Goal: Use online tool/utility: Utilize a website feature to perform a specific function

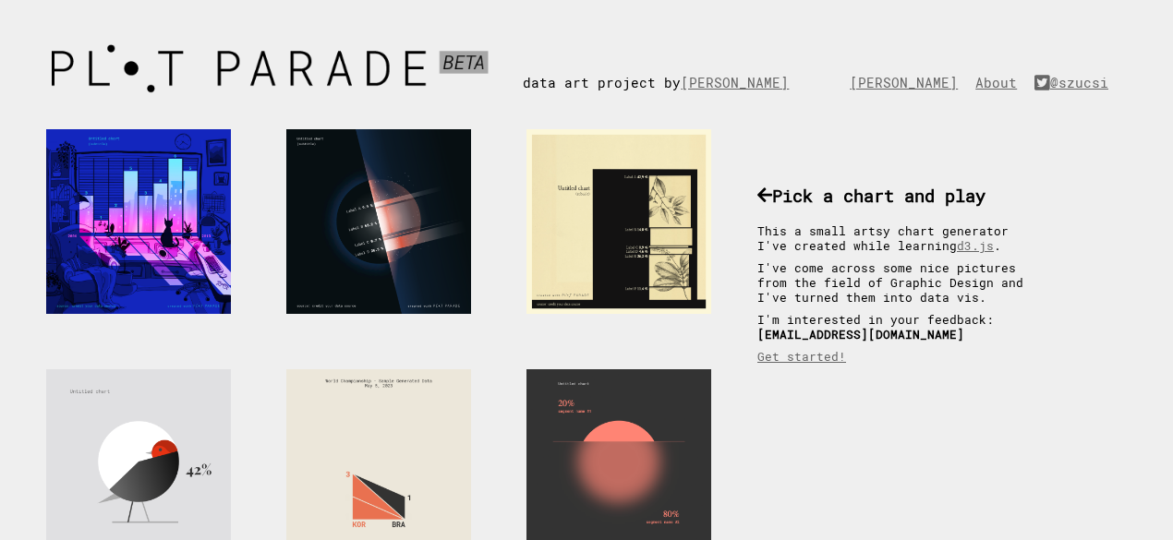
click at [617, 272] on div at bounding box center [618, 221] width 185 height 185
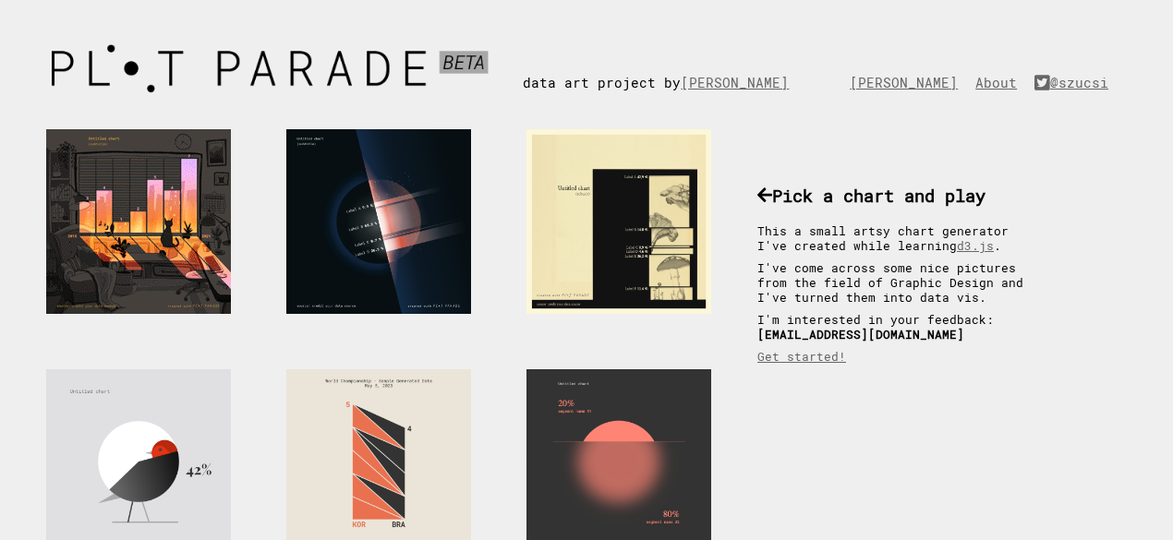
click at [200, 248] on div at bounding box center [138, 221] width 185 height 185
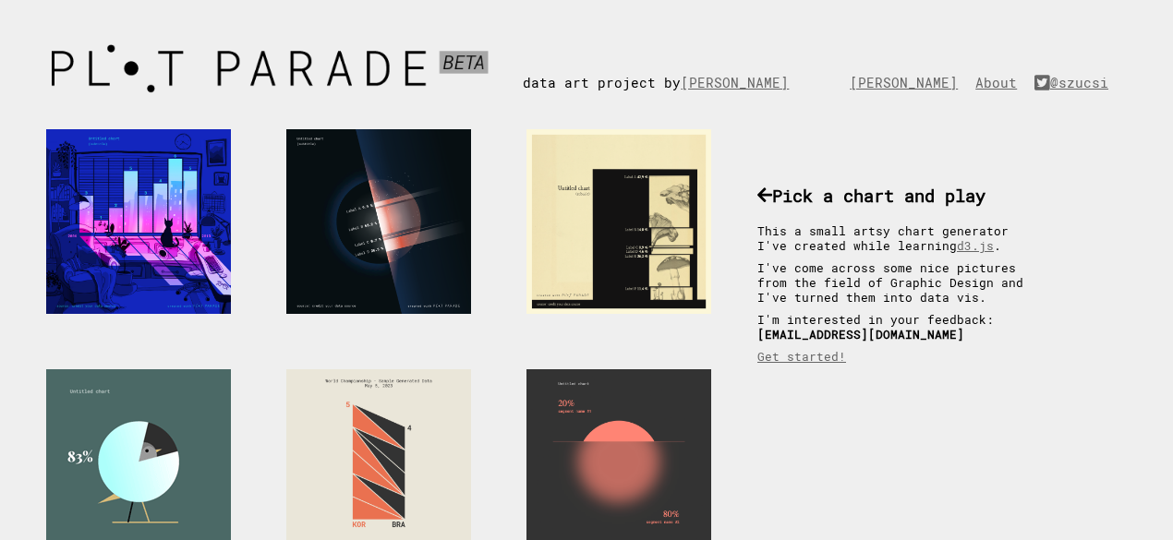
click at [142, 498] on div at bounding box center [138, 461] width 185 height 185
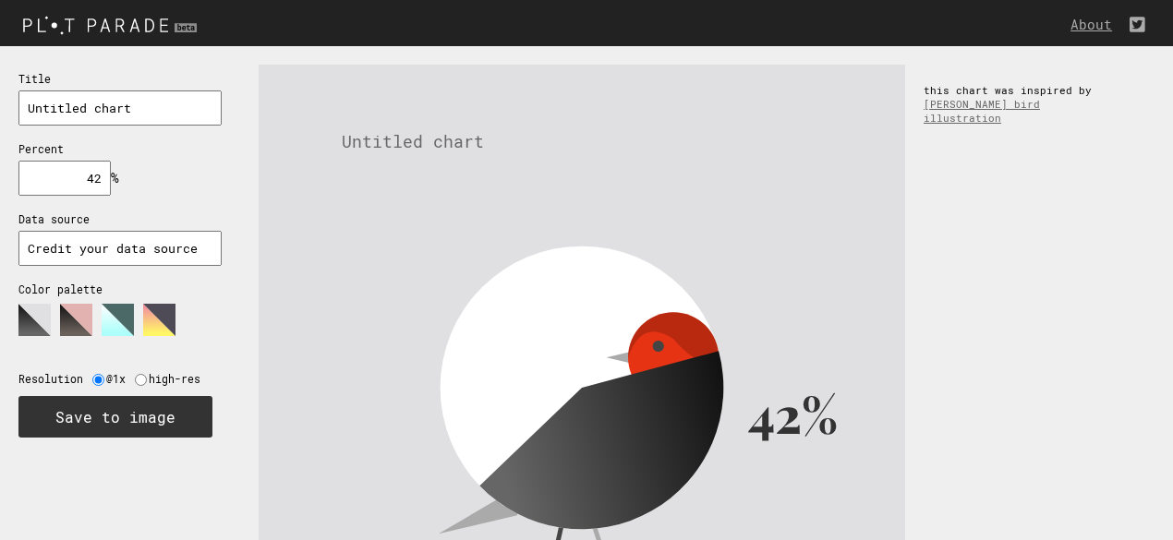
click at [48, 248] on input "Credit your data source" at bounding box center [119, 248] width 203 height 35
click at [204, 263] on input "Credit your data source" at bounding box center [119, 248] width 203 height 35
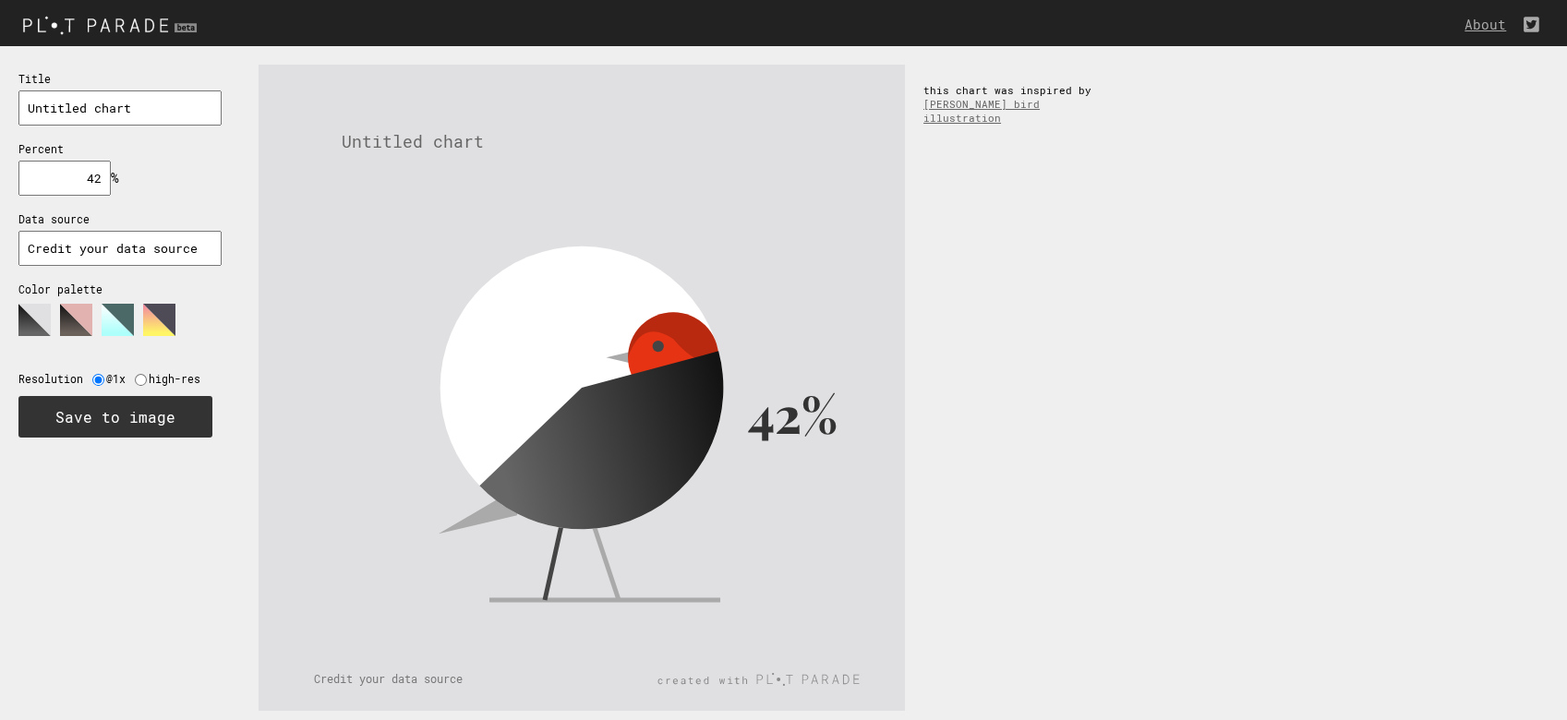
drag, startPoint x: 1181, startPoint y: 6, endPoint x: 119, endPoint y: 611, distance: 1222.0
click at [119, 539] on div "Title Untitled chart Percent 42 % needs to be between 0% and 100% Data source C…" at bounding box center [120, 388] width 240 height 684
click at [99, 262] on input "Credit your data source" at bounding box center [119, 248] width 203 height 35
type input "KAGGLE"
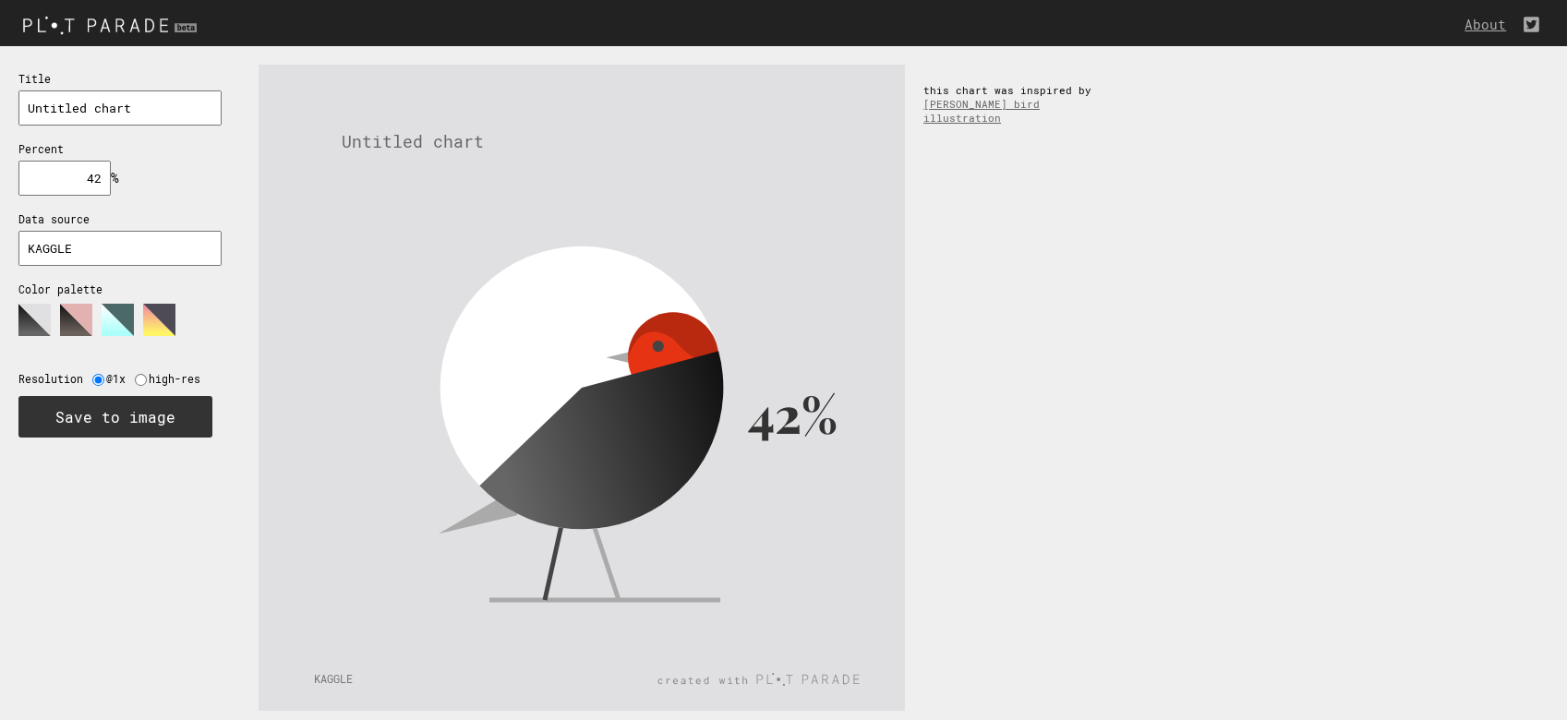
click at [42, 528] on div "Title Untitled chart Percent 42 % needs to be between 0% and 100% Data source K…" at bounding box center [120, 388] width 240 height 684
click at [141, 316] on icon at bounding box center [110, 327] width 185 height 46
click at [40, 183] on input "42" at bounding box center [64, 178] width 92 height 35
drag, startPoint x: 40, startPoint y: 183, endPoint x: 163, endPoint y: 178, distance: 122.9
click at [163, 178] on div "Title Untitled chart Percent 42 % needs to be between 0% and 100% Data source K…" at bounding box center [120, 253] width 240 height 415
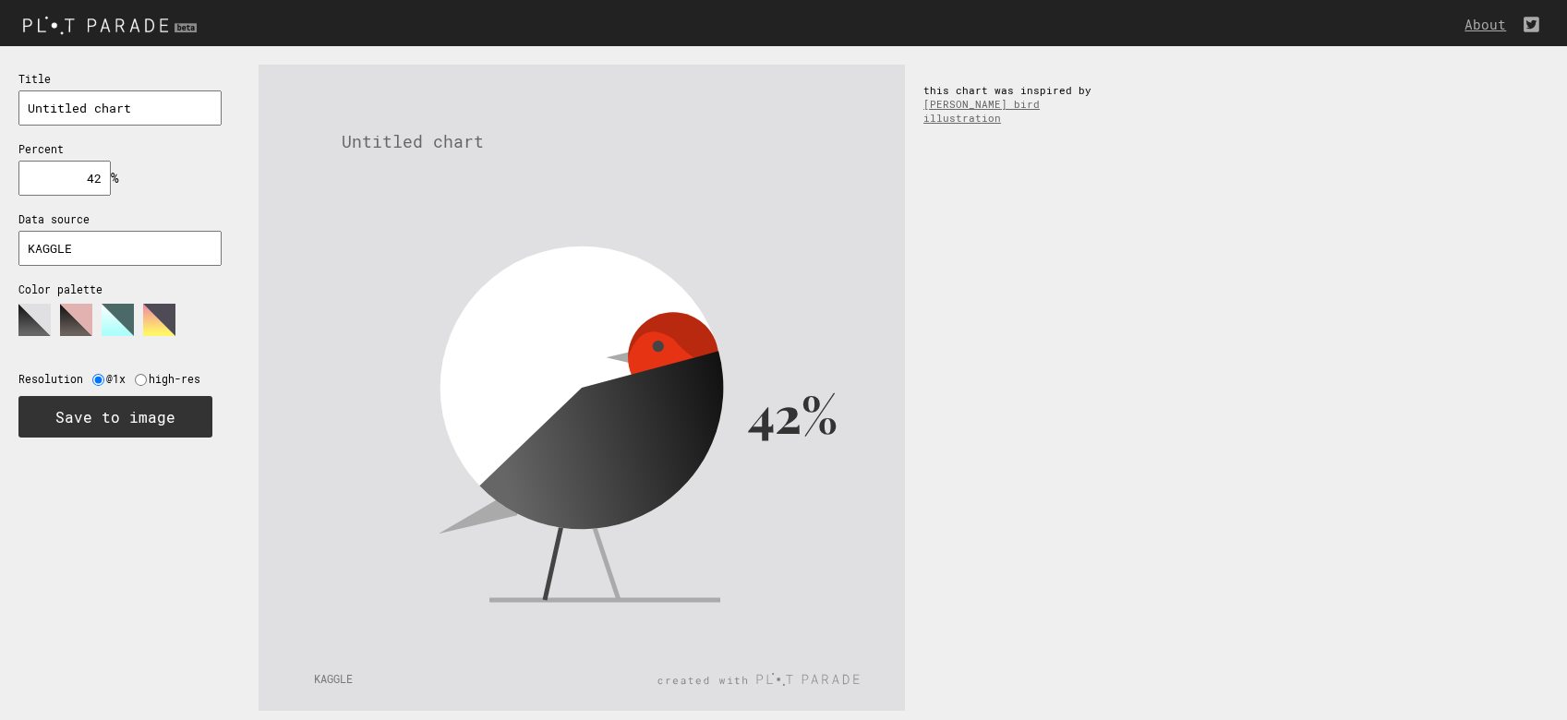
click at [90, 179] on input "42" at bounding box center [64, 178] width 92 height 35
drag, startPoint x: 71, startPoint y: 175, endPoint x: 114, endPoint y: 172, distance: 42.6
click at [114, 172] on div "Title Untitled chart Percent 42 % needs to be between 0% and 100% Data source K…" at bounding box center [120, 253] width 240 height 415
click at [96, 176] on input "42" at bounding box center [64, 178] width 92 height 35
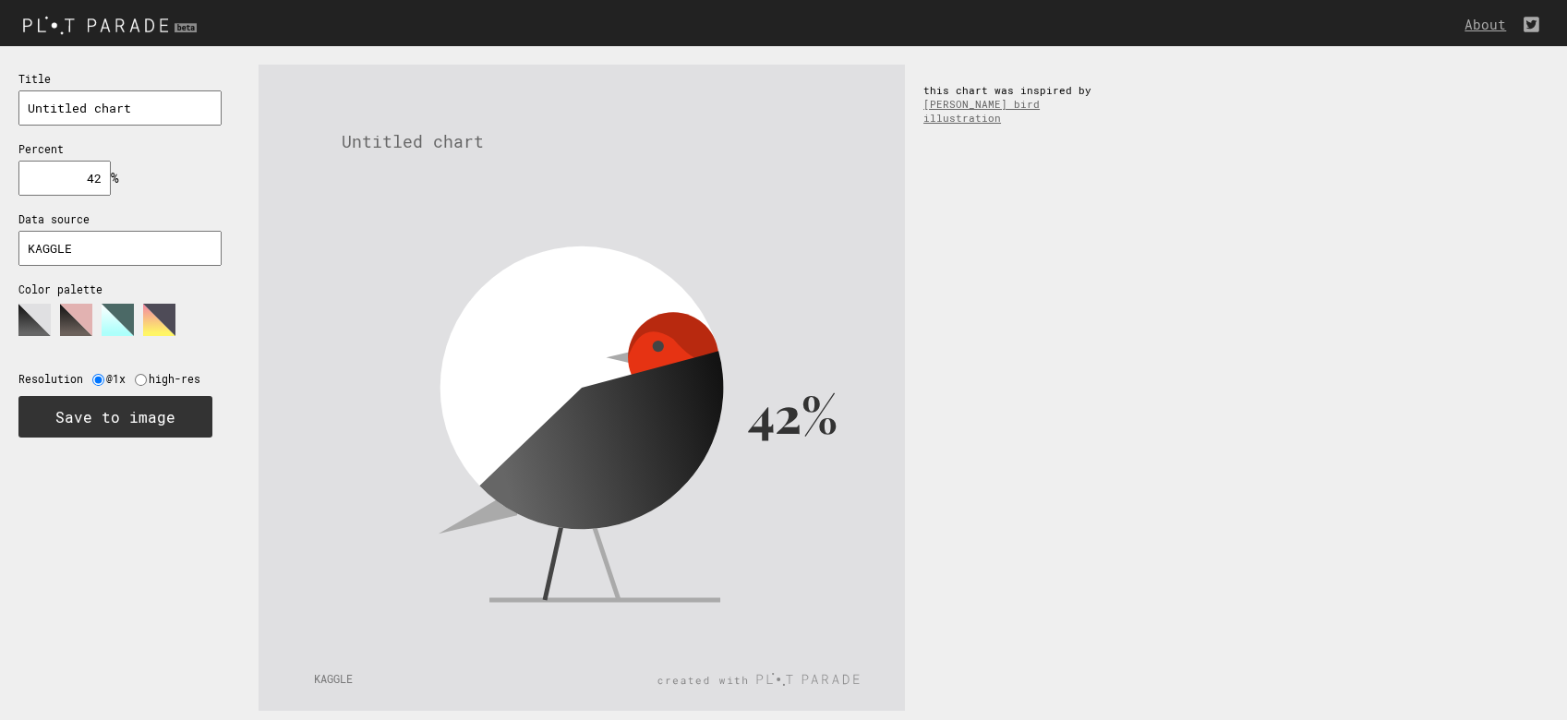
click at [89, 108] on input "Untitled chart" at bounding box center [119, 108] width 203 height 35
click at [95, 161] on input "42" at bounding box center [64, 178] width 92 height 35
drag, startPoint x: 95, startPoint y: 187, endPoint x: 59, endPoint y: 169, distance: 40.1
click at [59, 169] on input "42" at bounding box center [64, 178] width 92 height 35
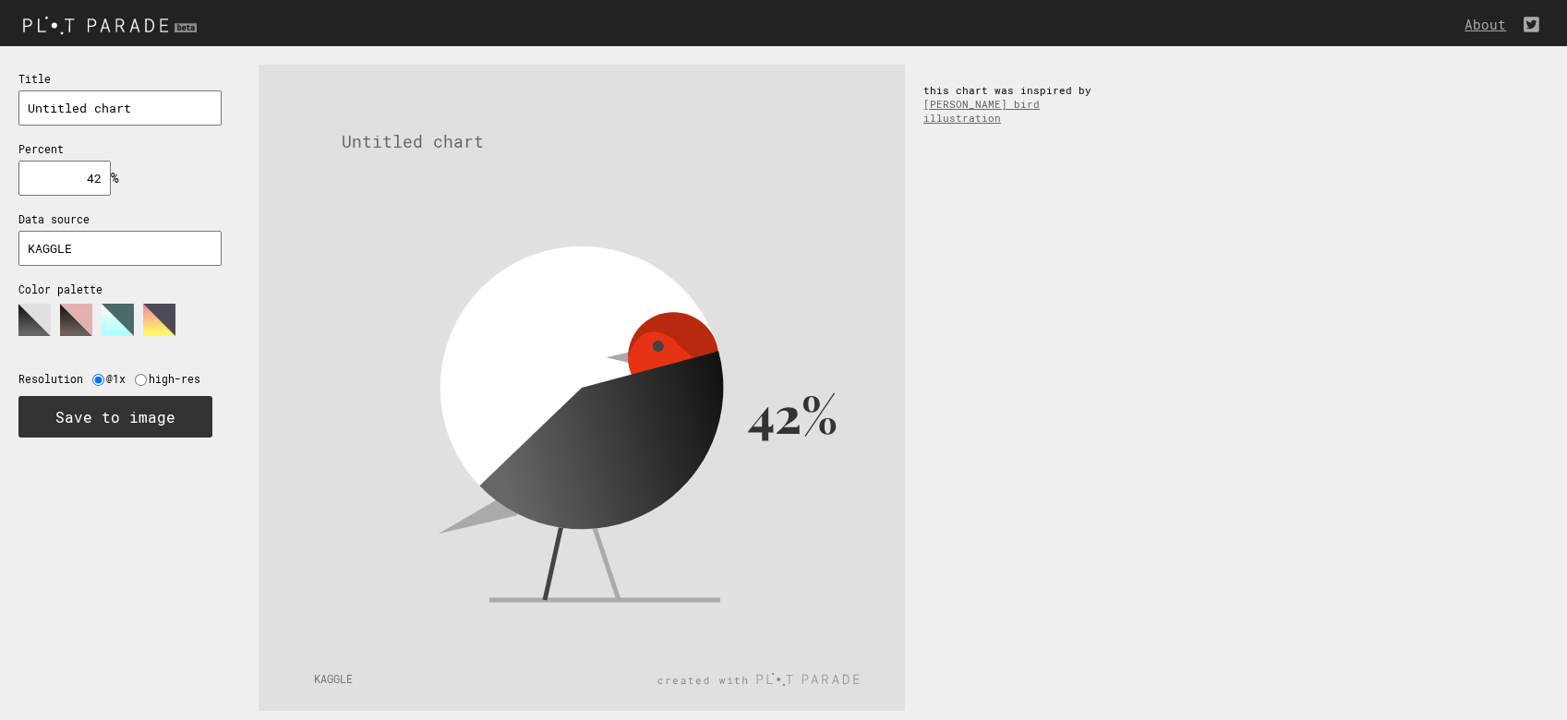
click at [56, 28] on img at bounding box center [112, 24] width 224 height 30
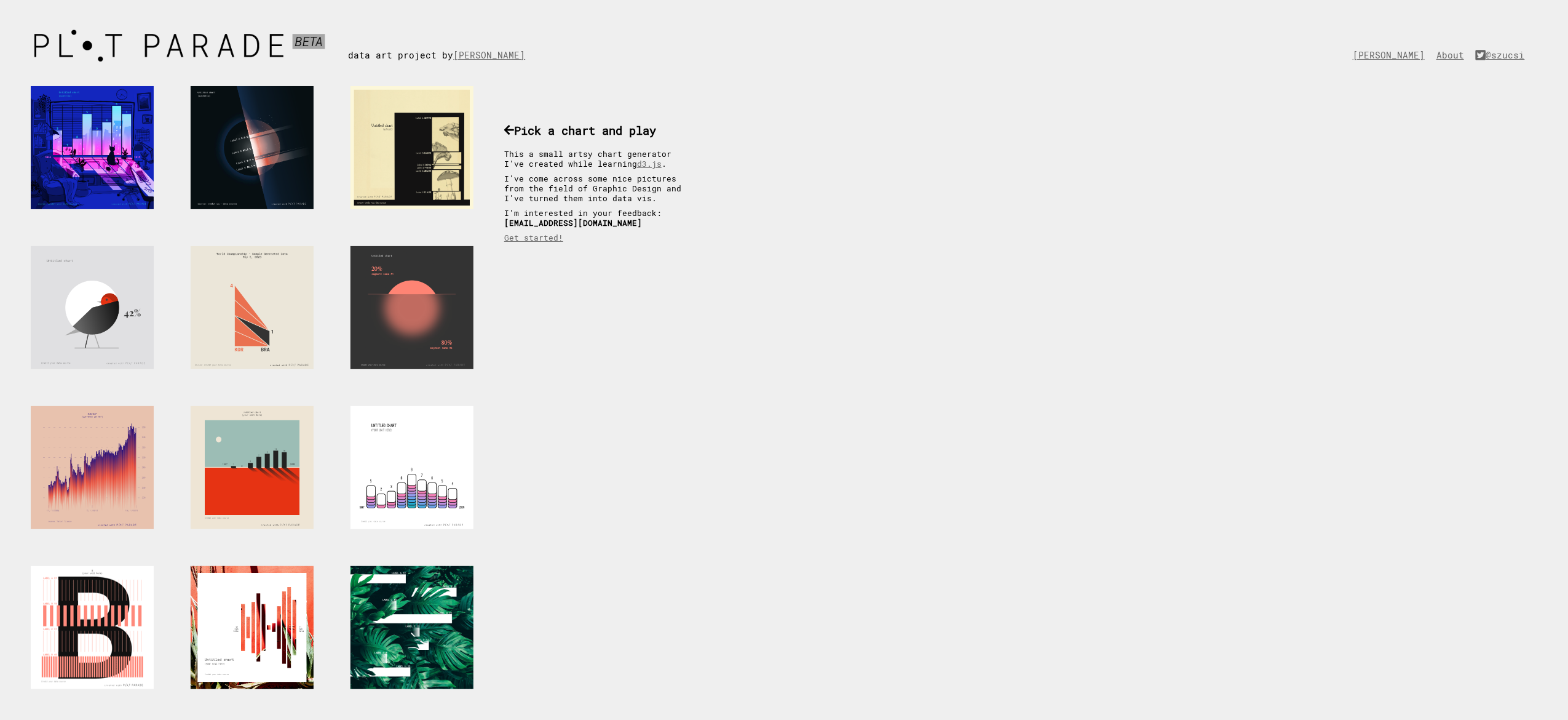
click at [79, 480] on div at bounding box center [92, 627] width 123 height 123
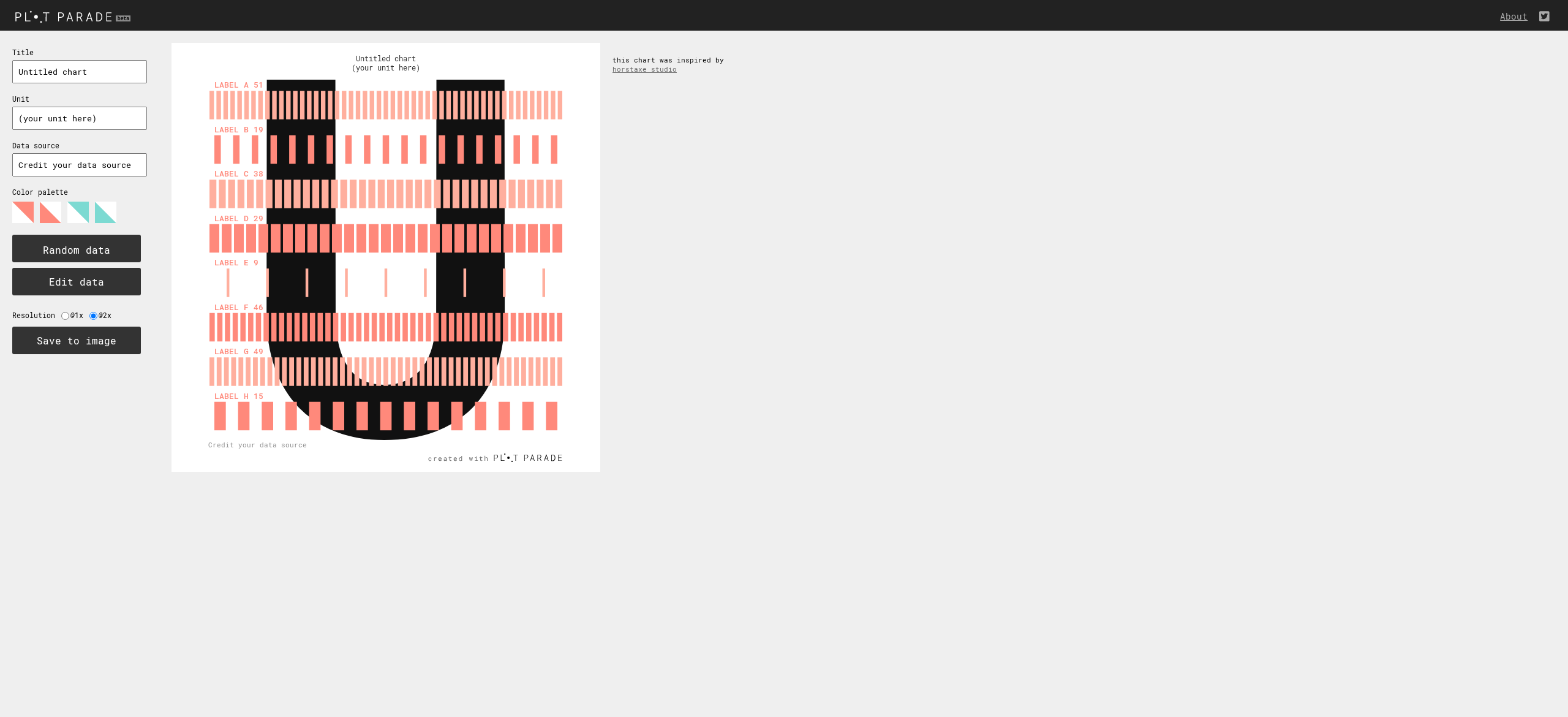
click at [64, 113] on input "text" at bounding box center [79, 118] width 135 height 23
click at [84, 243] on text "Random data" at bounding box center [77, 249] width 68 height 13
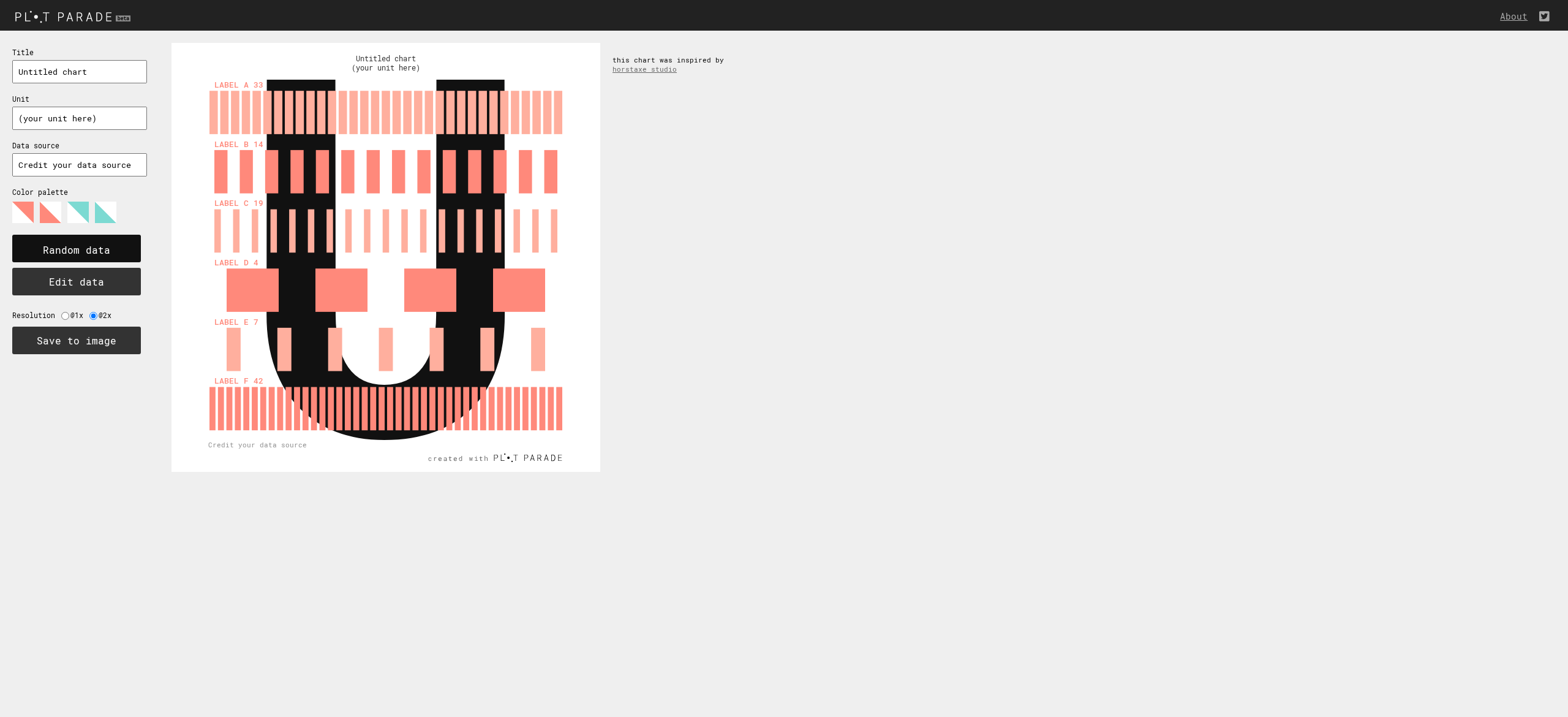
click at [84, 243] on text "Random data" at bounding box center [77, 249] width 68 height 13
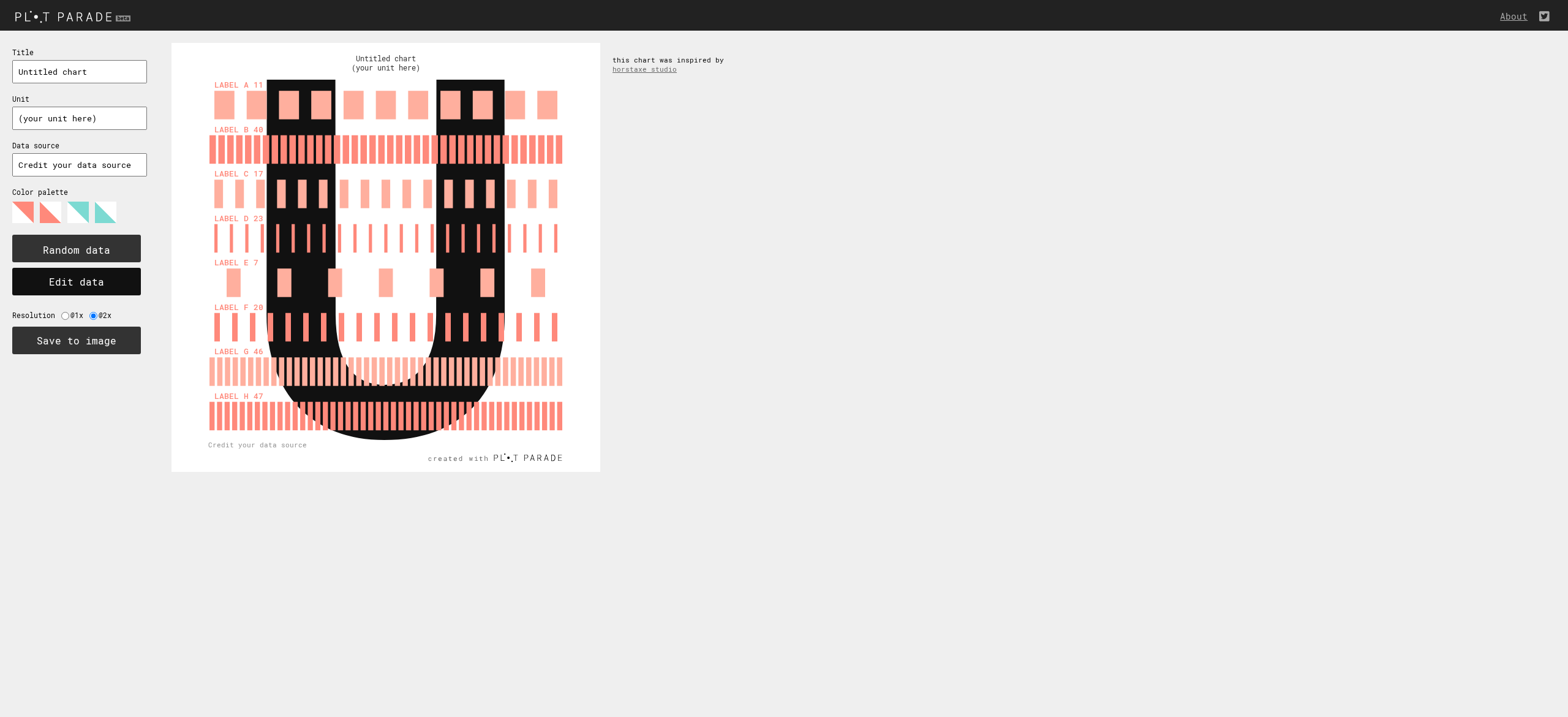
click at [72, 284] on button "Edit data" at bounding box center [76, 282] width 129 height 28
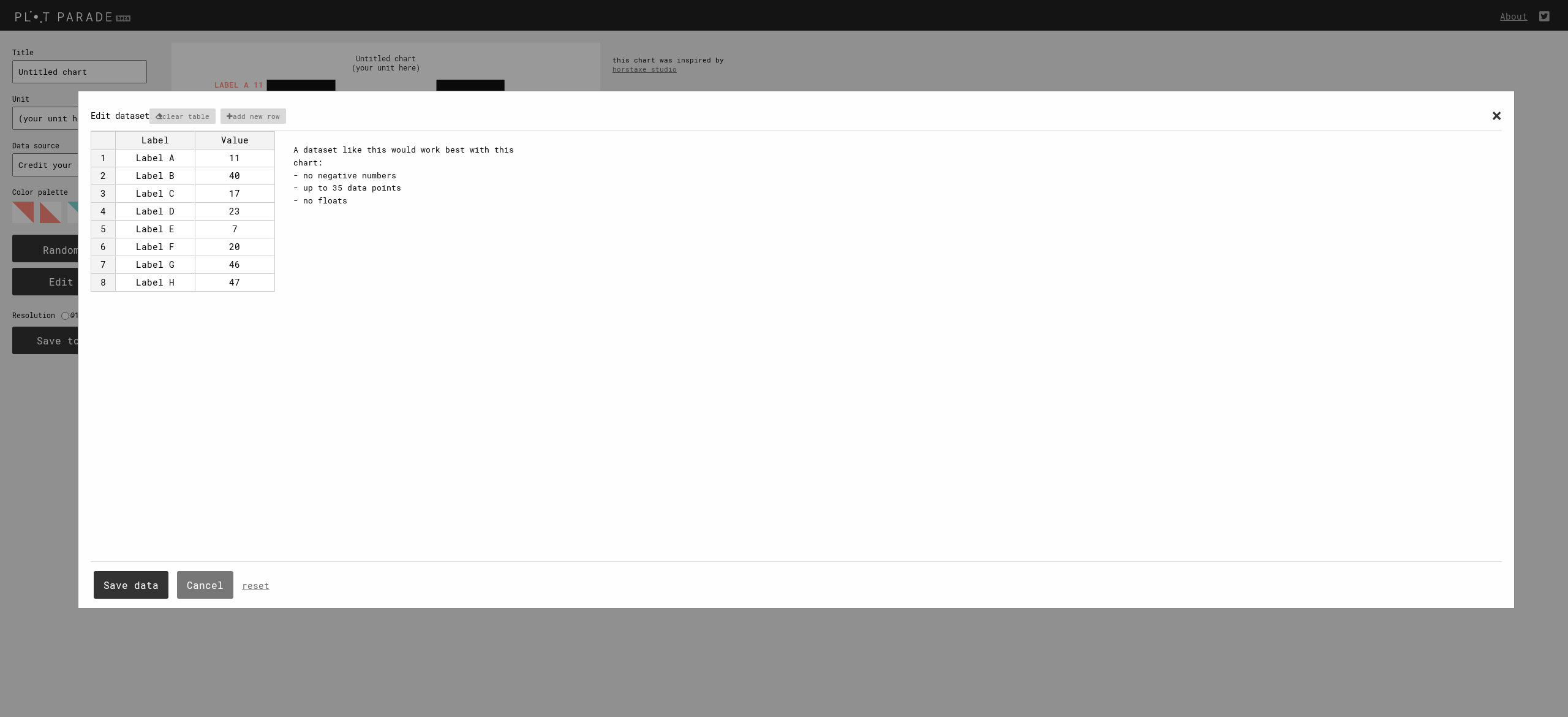
click at [1489, 114] on div "× Edit dataset clear table add new row" at bounding box center [796, 117] width 1411 height 28
drag, startPoint x: 1502, startPoint y: 115, endPoint x: 1494, endPoint y: 117, distance: 8.2
click at [1500, 116] on div "× Edit dataset clear table add new row Label Value 1 Label A 11 2 Label B 40 3 …" at bounding box center [796, 350] width 1437 height 517
click at [1475, 120] on div "× Edit dataset clear table add new row" at bounding box center [796, 117] width 1411 height 28
click at [1495, 117] on span "×" at bounding box center [1496, 115] width 11 height 23
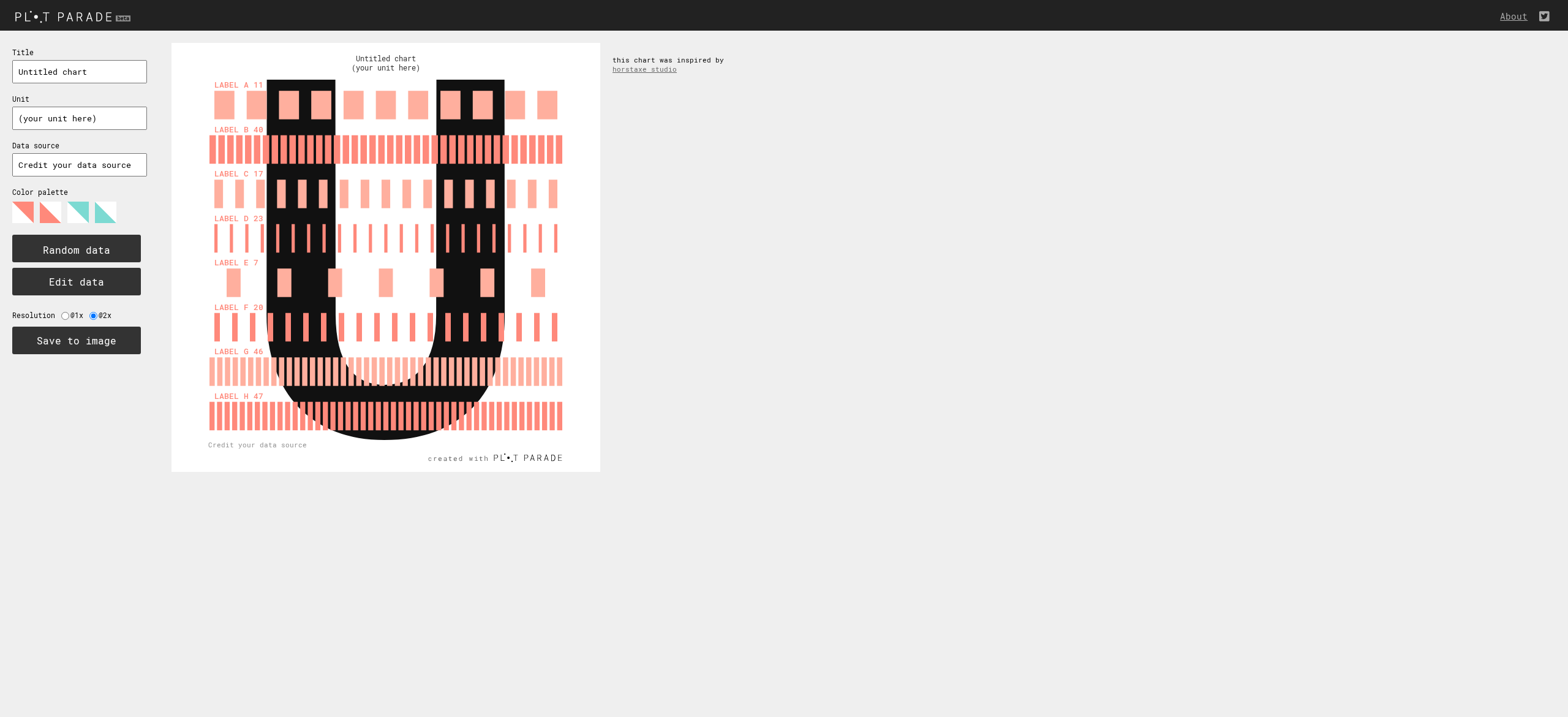
click at [113, 4] on div "About Title Unit Data source Color palette Random data Edit data Resolution @1x…" at bounding box center [784, 15] width 1568 height 31
click at [116, 12] on img at bounding box center [74, 16] width 149 height 20
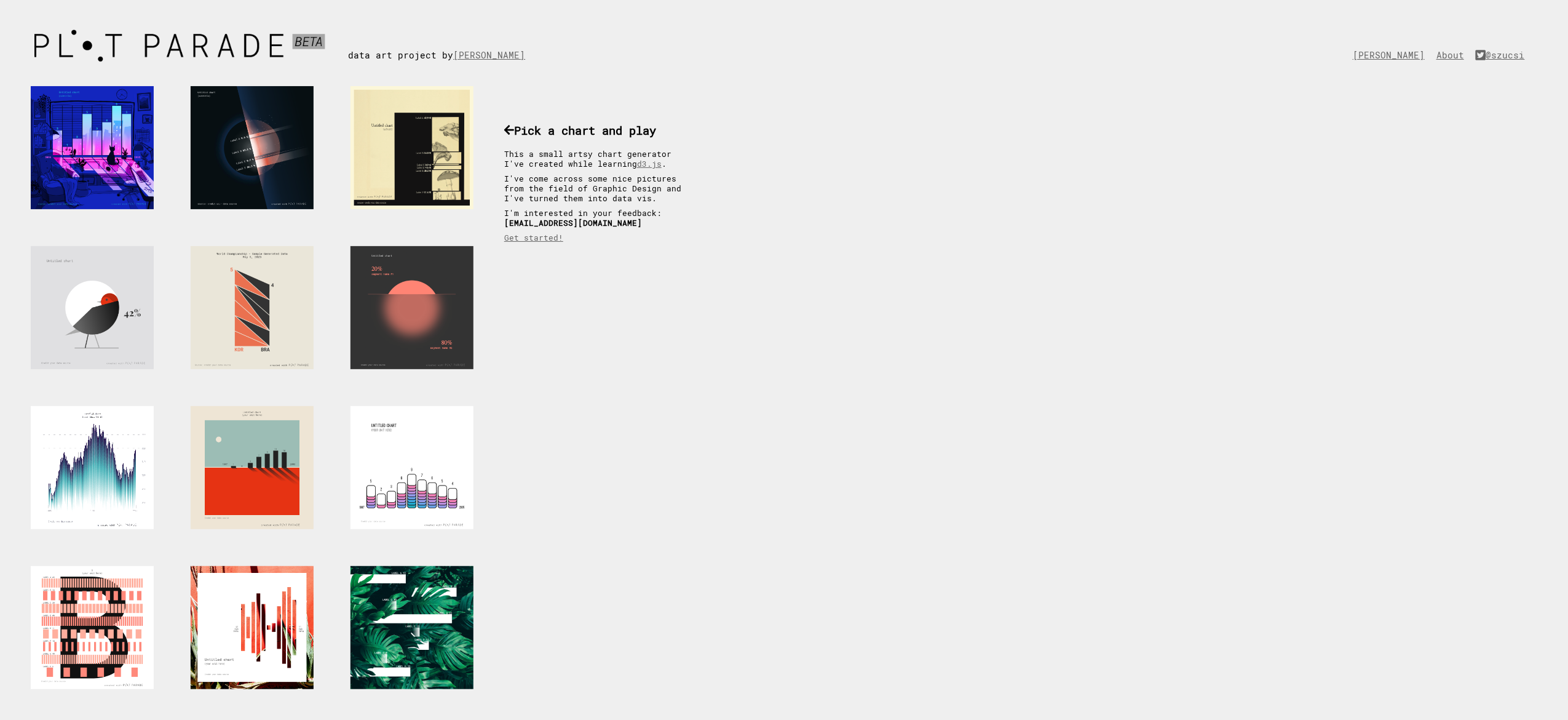
click at [85, 494] on div at bounding box center [92, 468] width 123 height 123
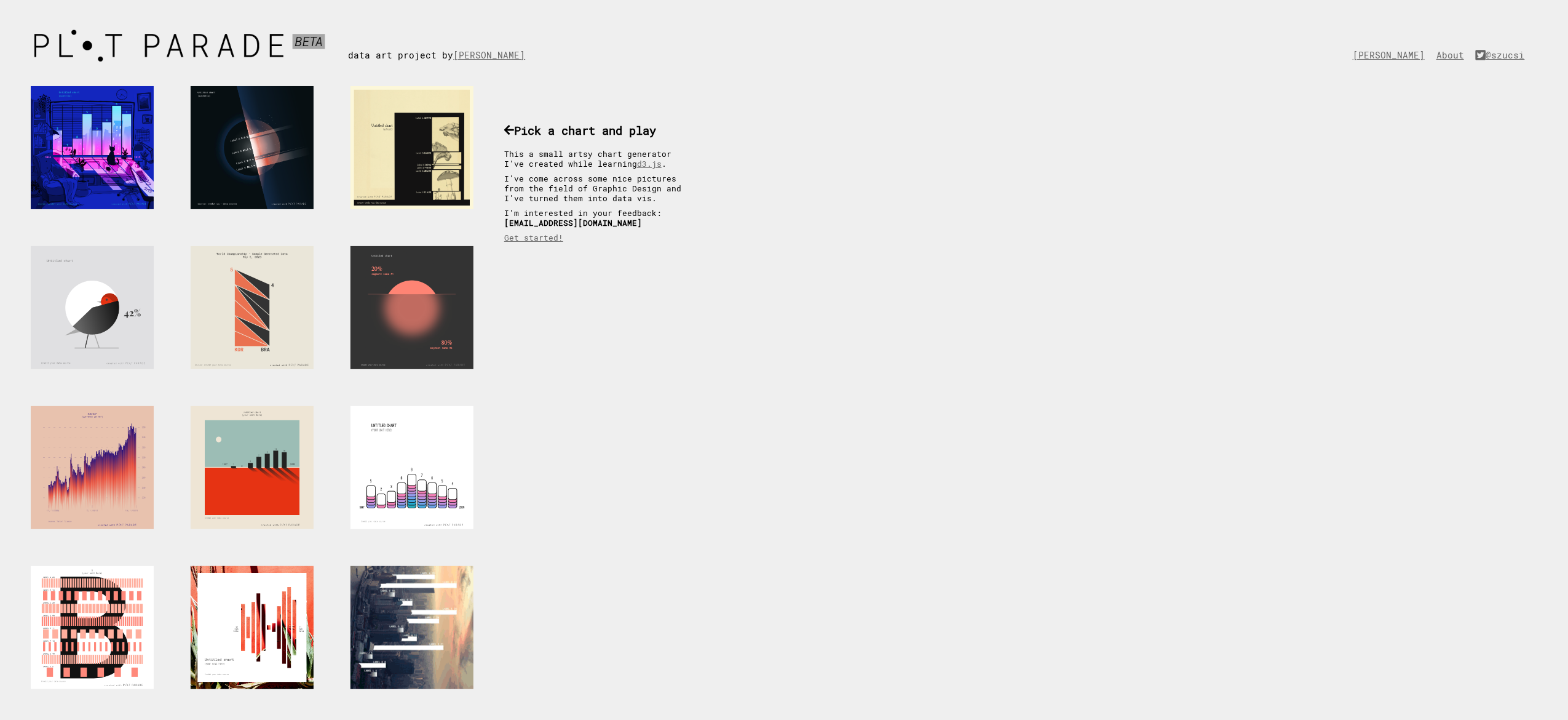
click at [447, 635] on div at bounding box center [411, 627] width 123 height 123
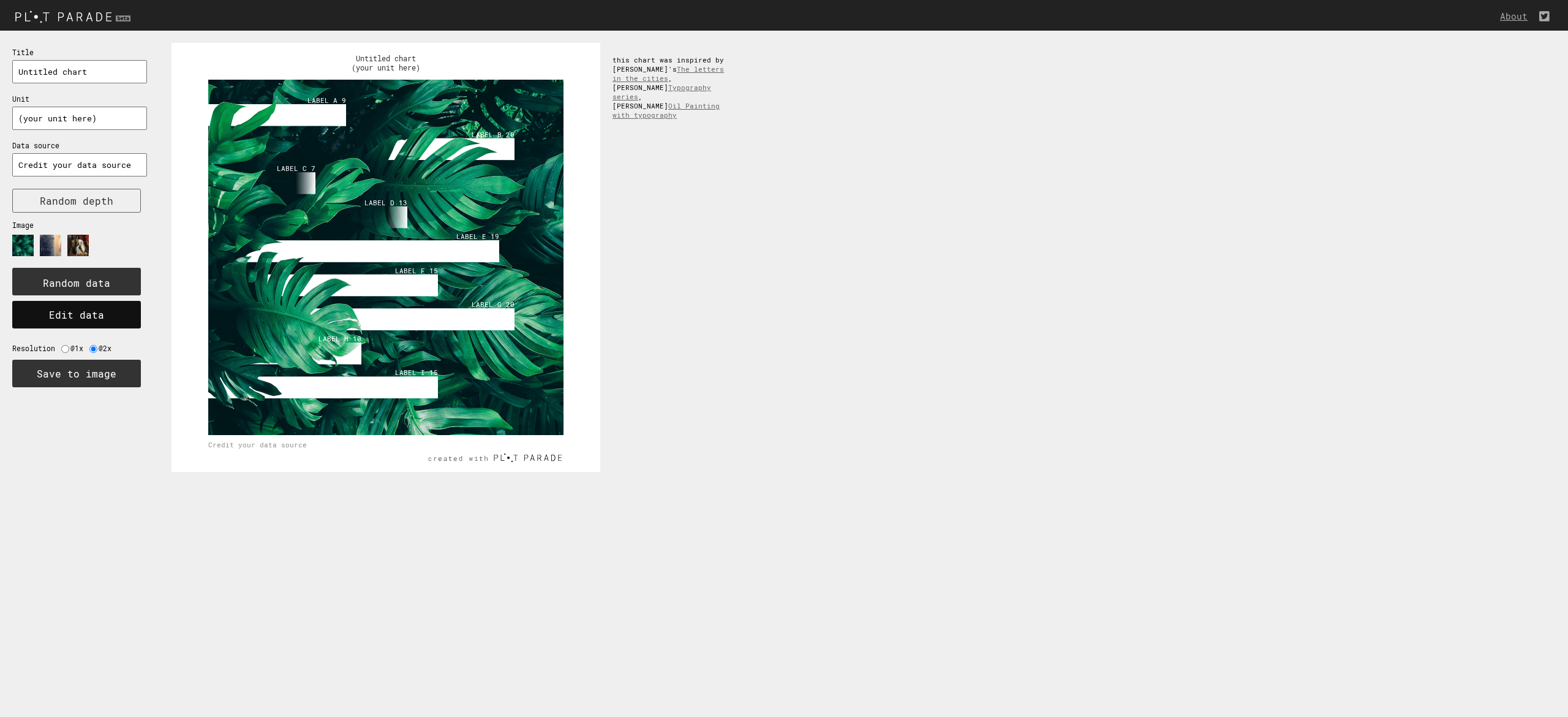
click at [50, 308] on button "Edit data" at bounding box center [76, 315] width 129 height 28
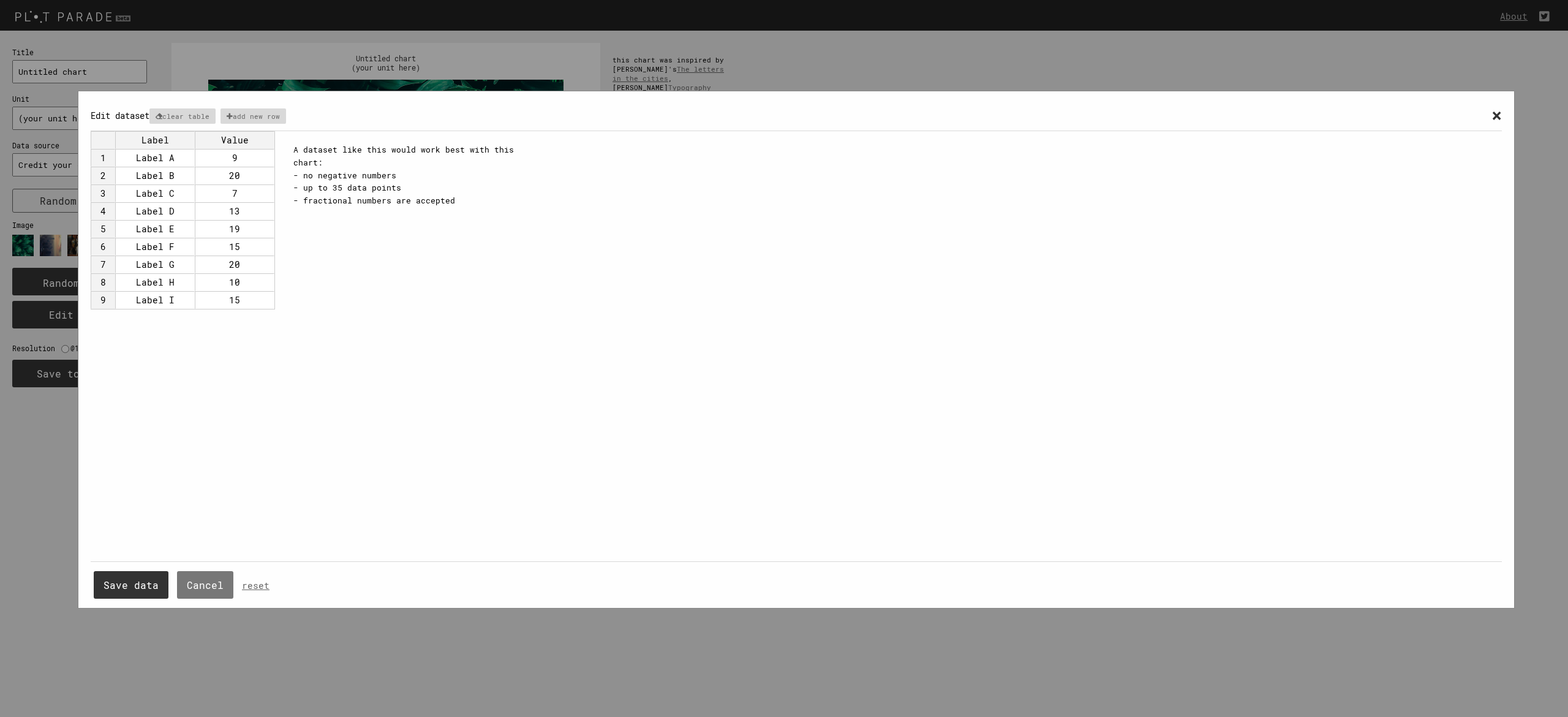
click at [1494, 115] on span "×" at bounding box center [1496, 115] width 11 height 23
